Goal: Find specific page/section: Find specific page/section

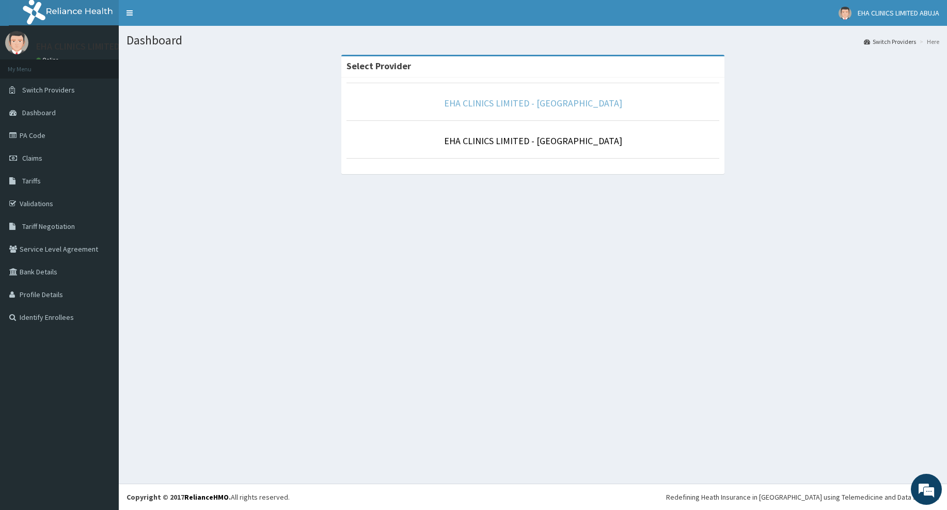
click at [550, 107] on link "EHA CLINICS LIMITED - [GEOGRAPHIC_DATA]" at bounding box center [533, 103] width 178 height 12
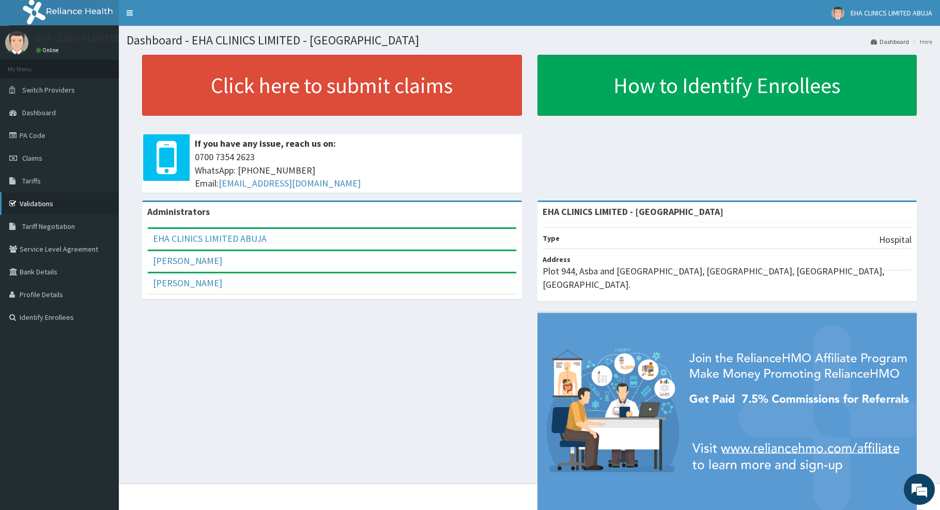
click at [59, 206] on link "Validations" at bounding box center [59, 203] width 119 height 23
